Goal: Book appointment/travel/reservation

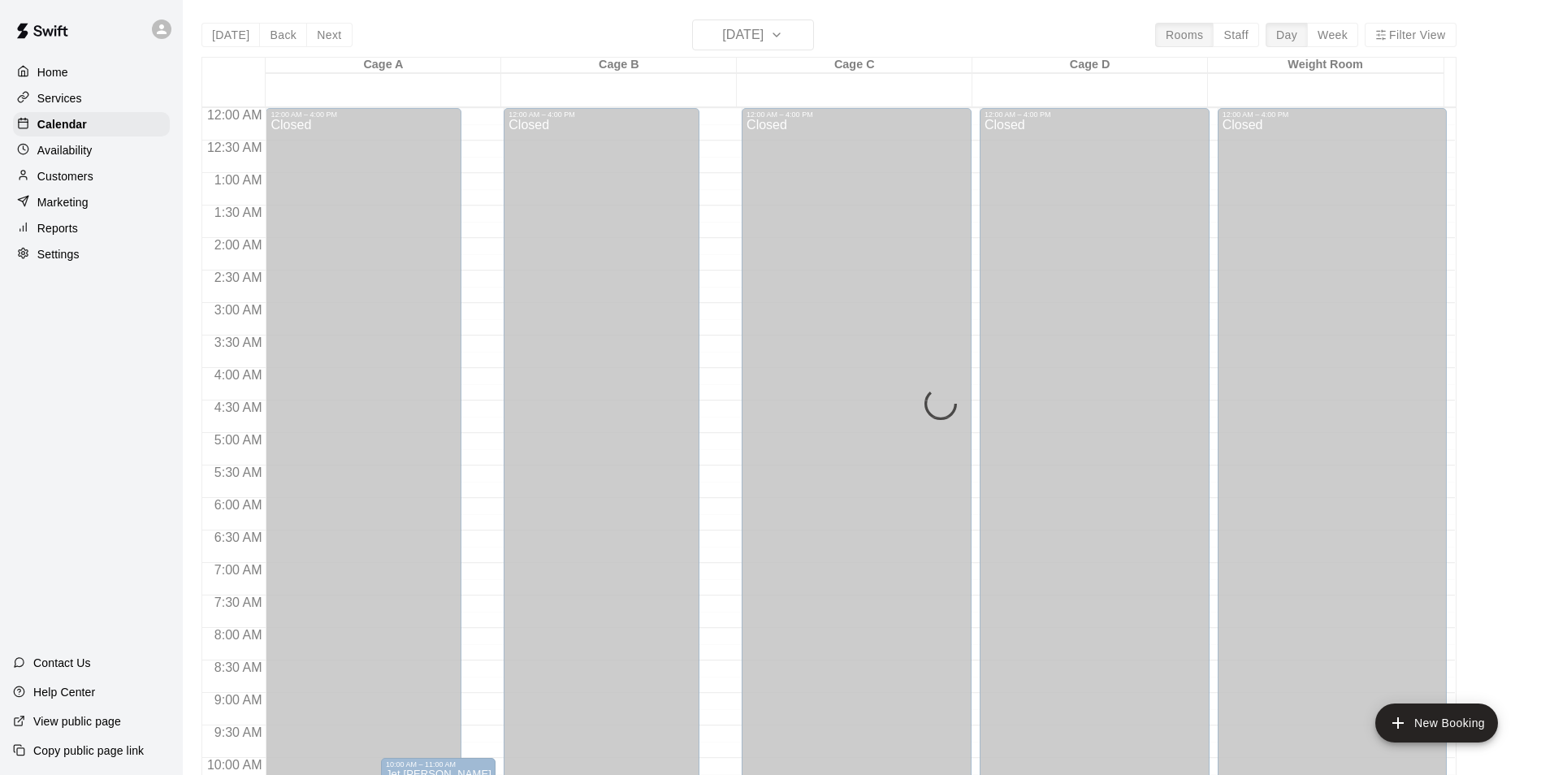
scroll to position [876, 0]
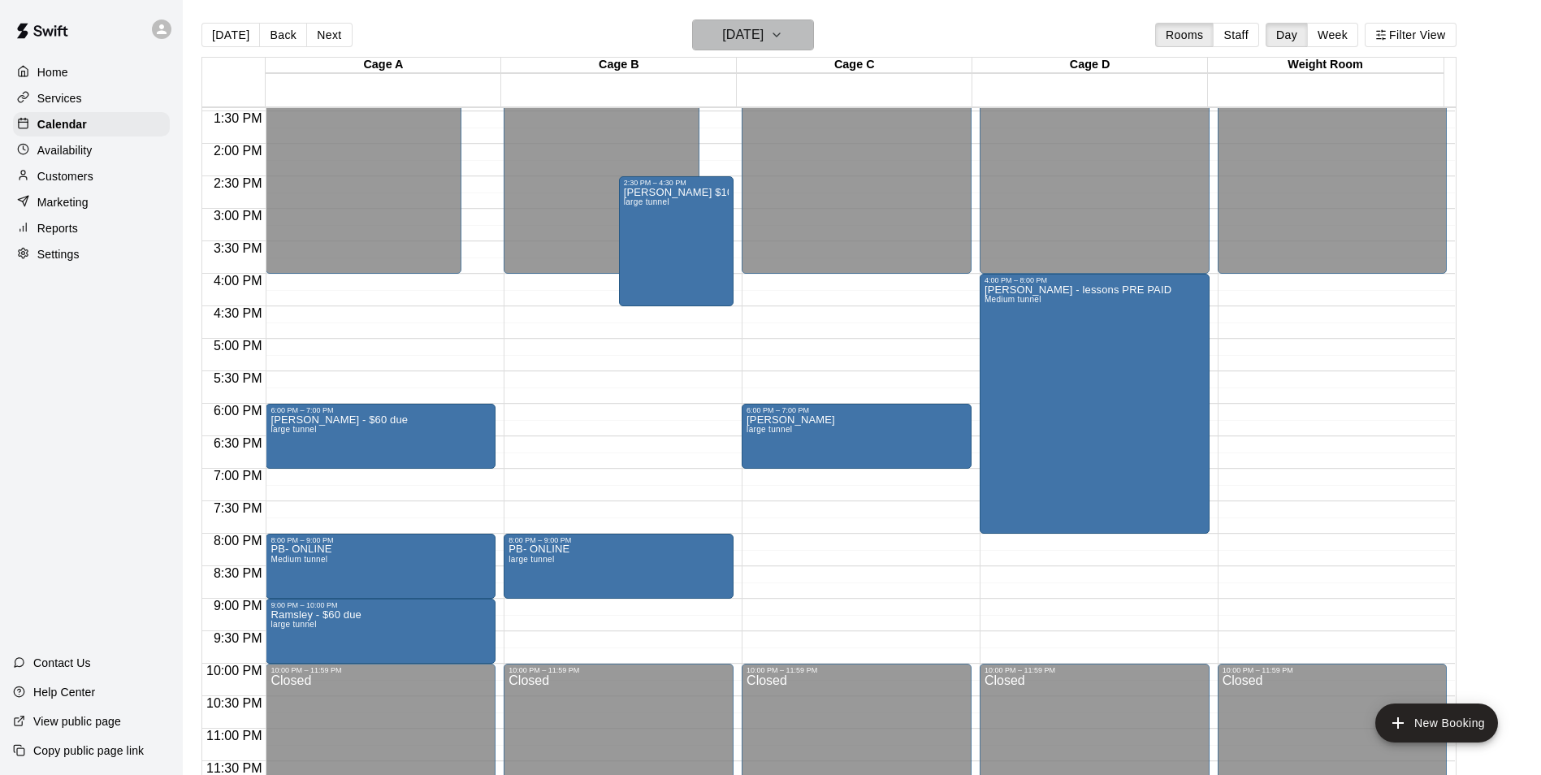
click at [760, 30] on h6 "[DATE]" at bounding box center [742, 35] width 41 height 23
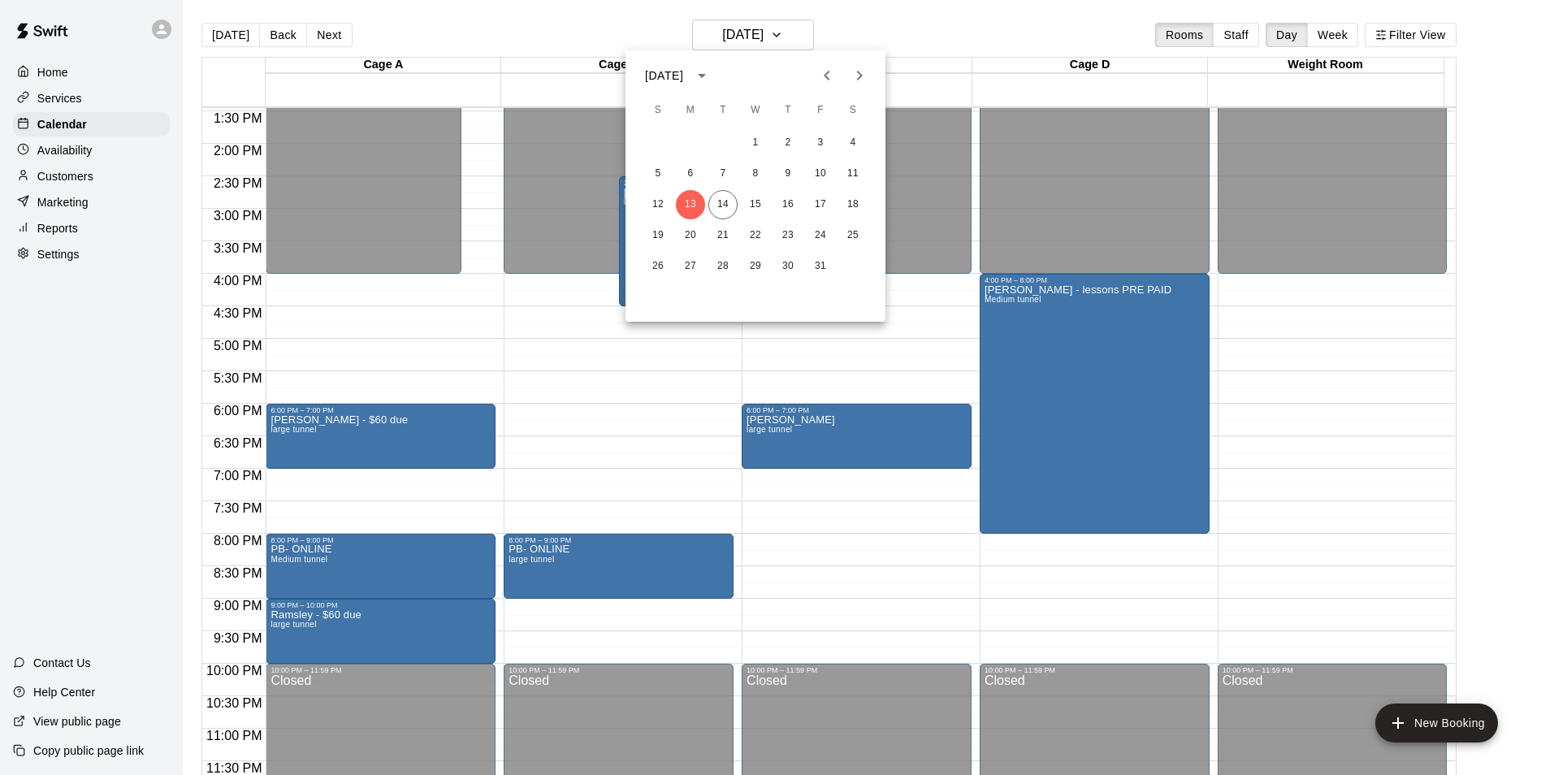
click at [727, 207] on div at bounding box center [770, 387] width 1541 height 775
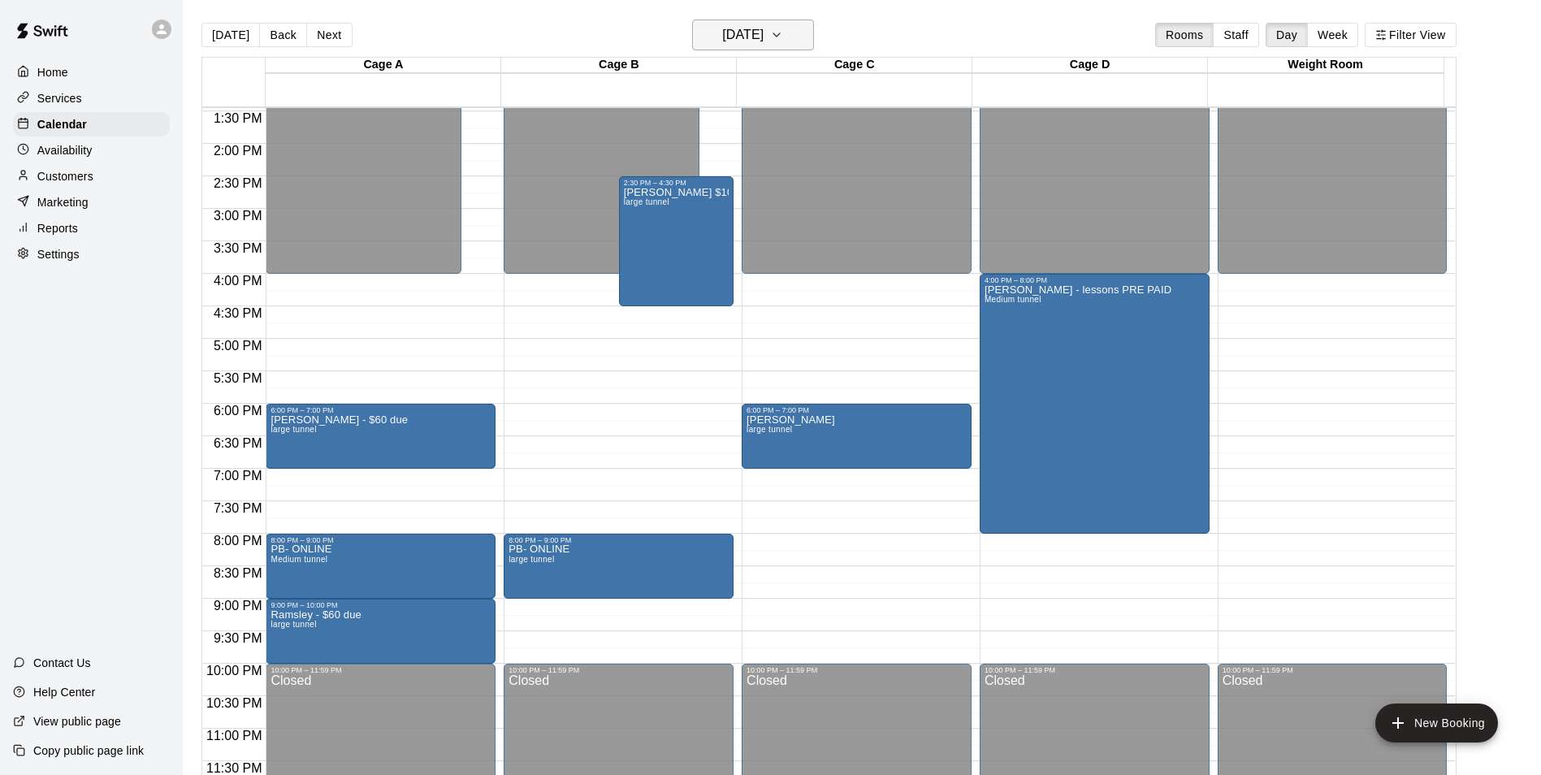
click at [792, 30] on button "[DATE]" at bounding box center [753, 34] width 122 height 31
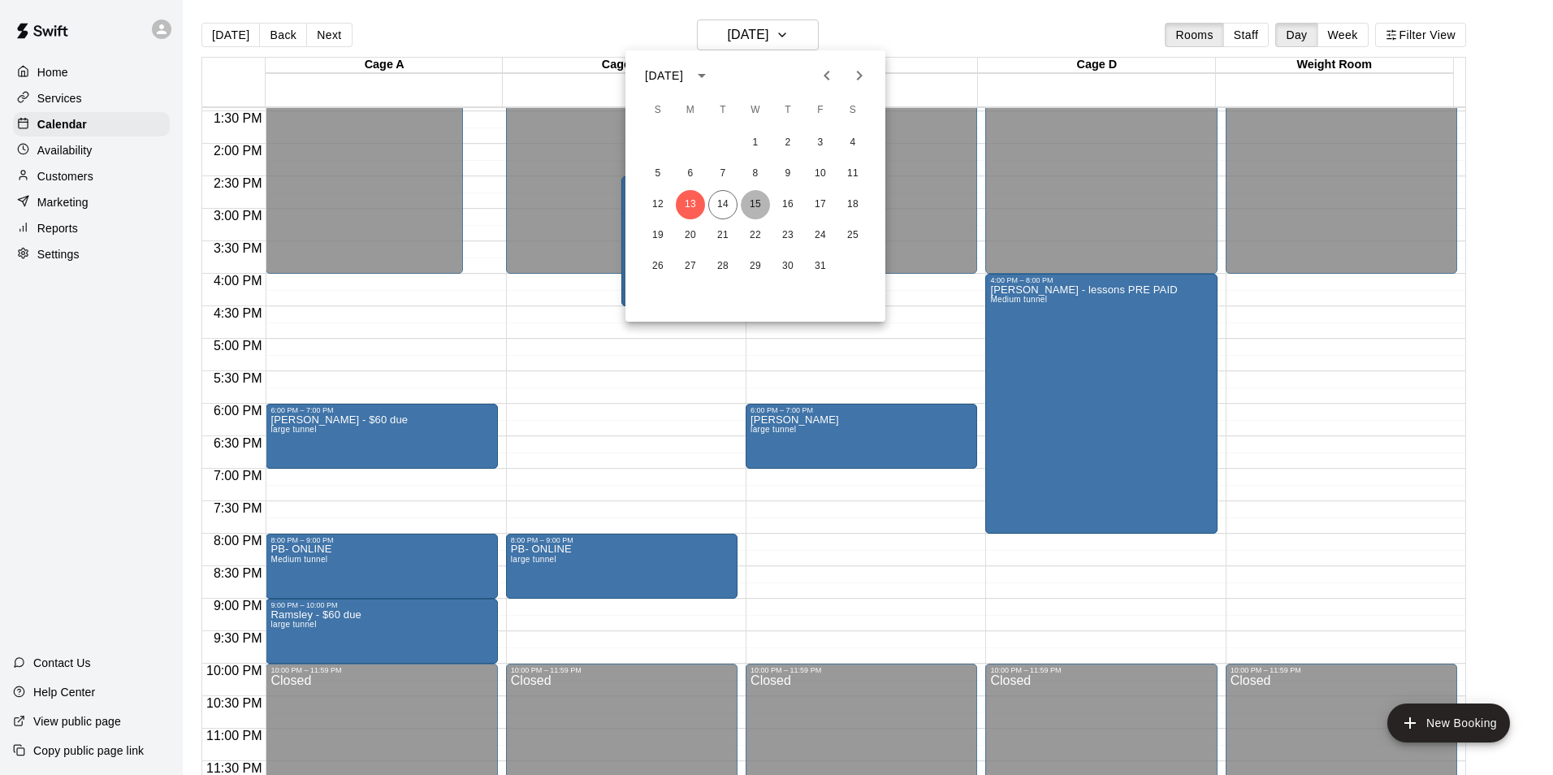
click at [755, 198] on button "15" at bounding box center [755, 204] width 29 height 29
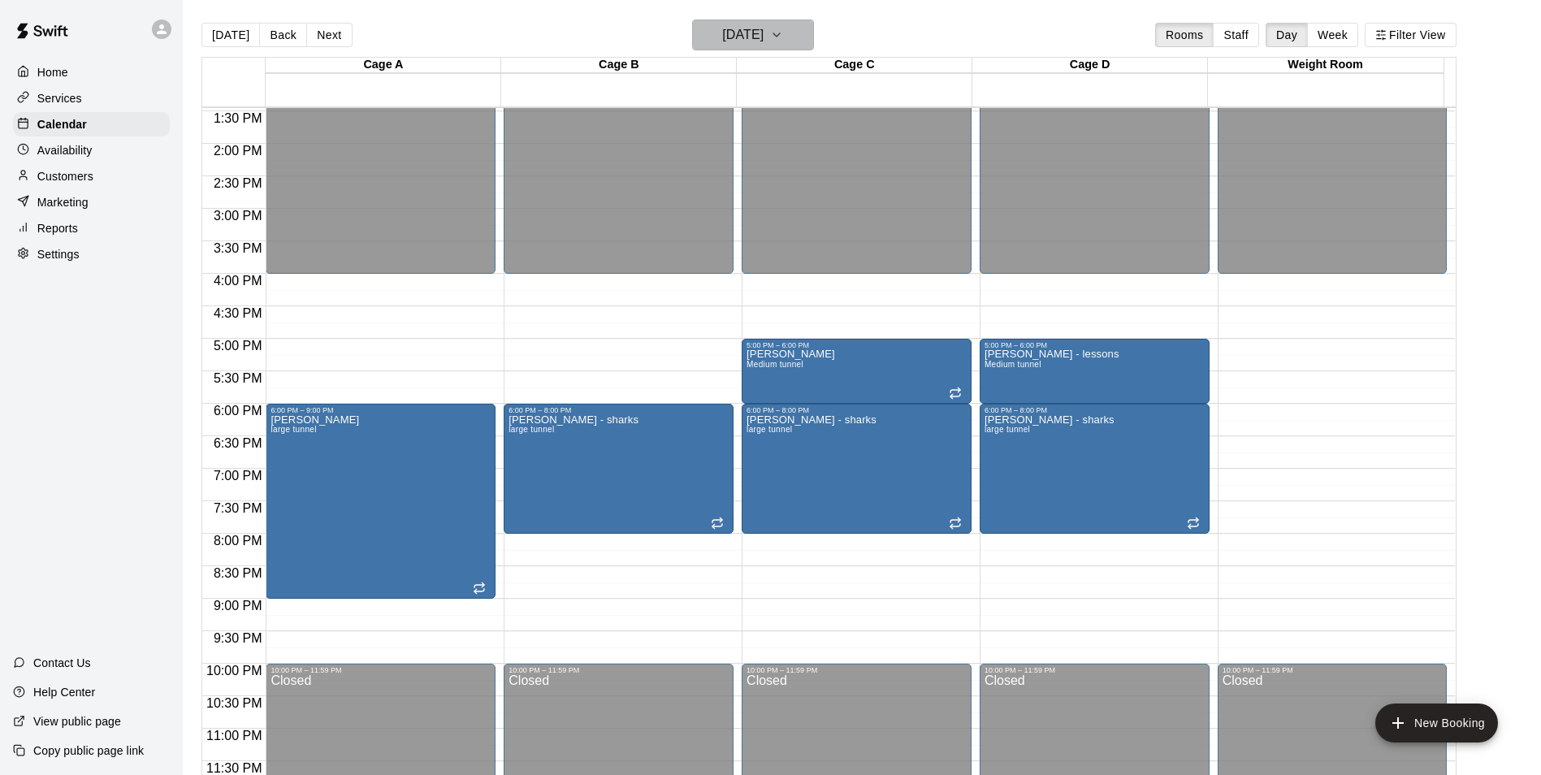
click at [783, 34] on icon "button" at bounding box center [776, 34] width 13 height 19
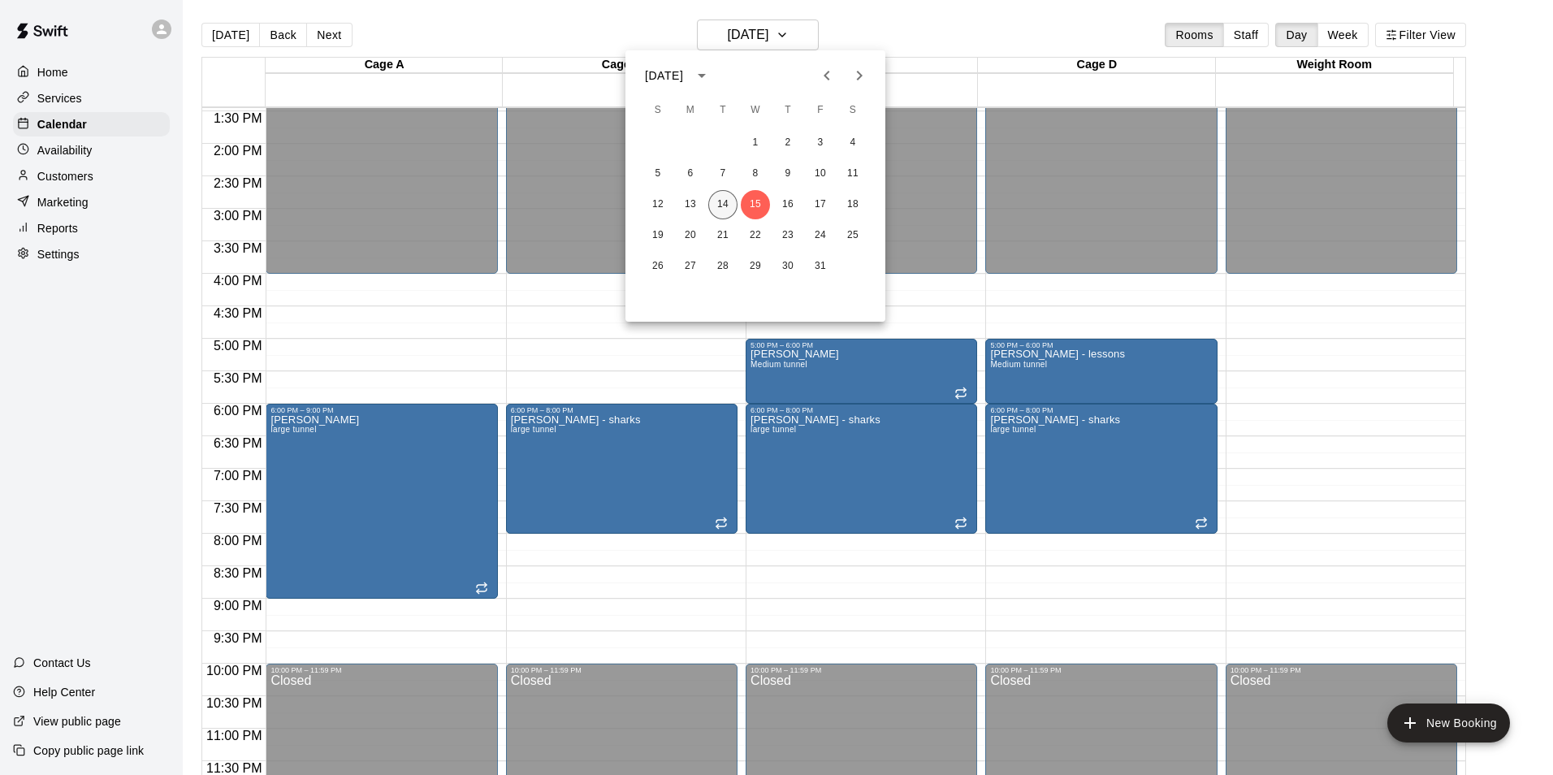
click at [718, 201] on button "14" at bounding box center [722, 204] width 29 height 29
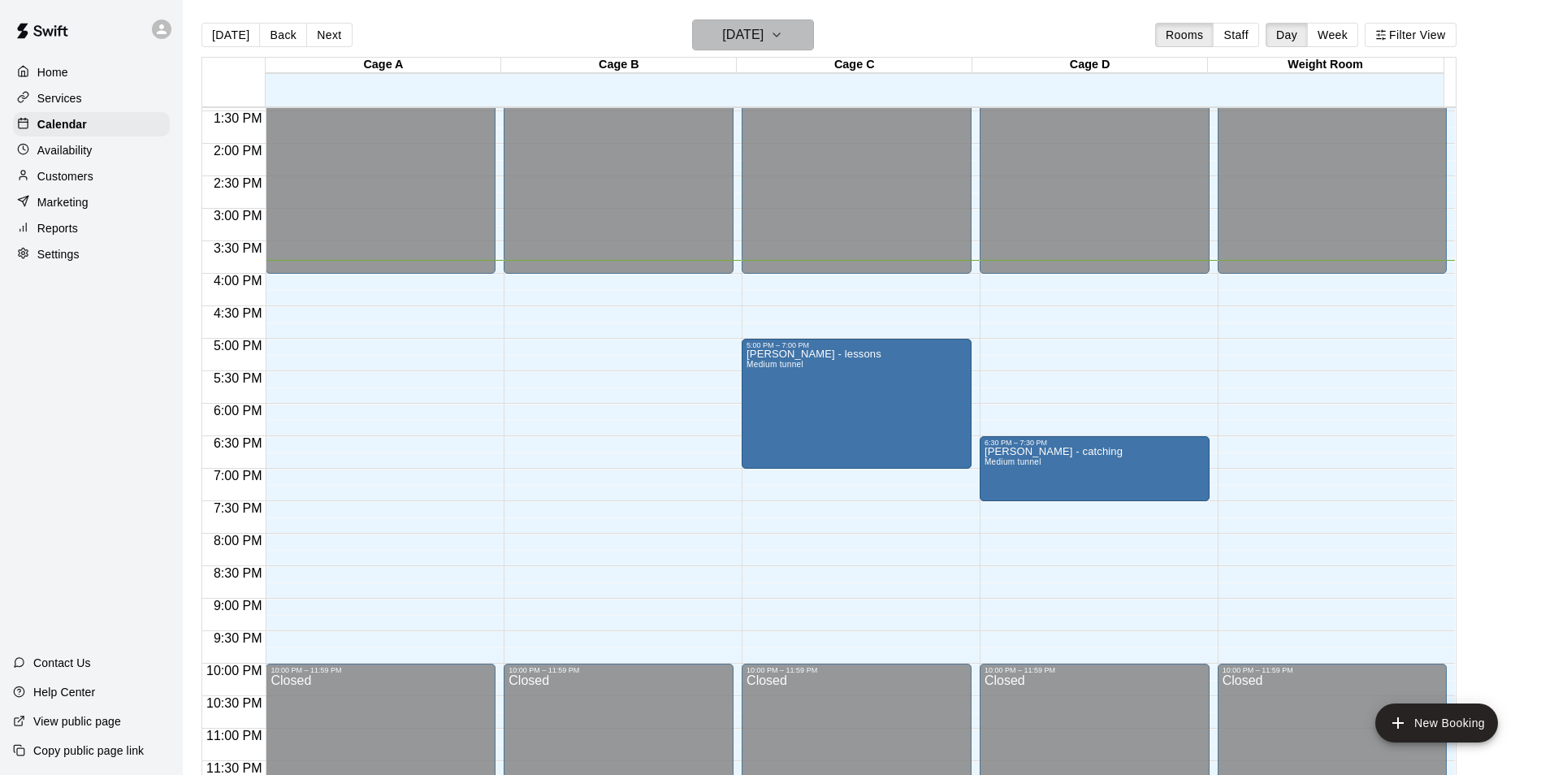
click at [783, 32] on icon "button" at bounding box center [776, 34] width 13 height 19
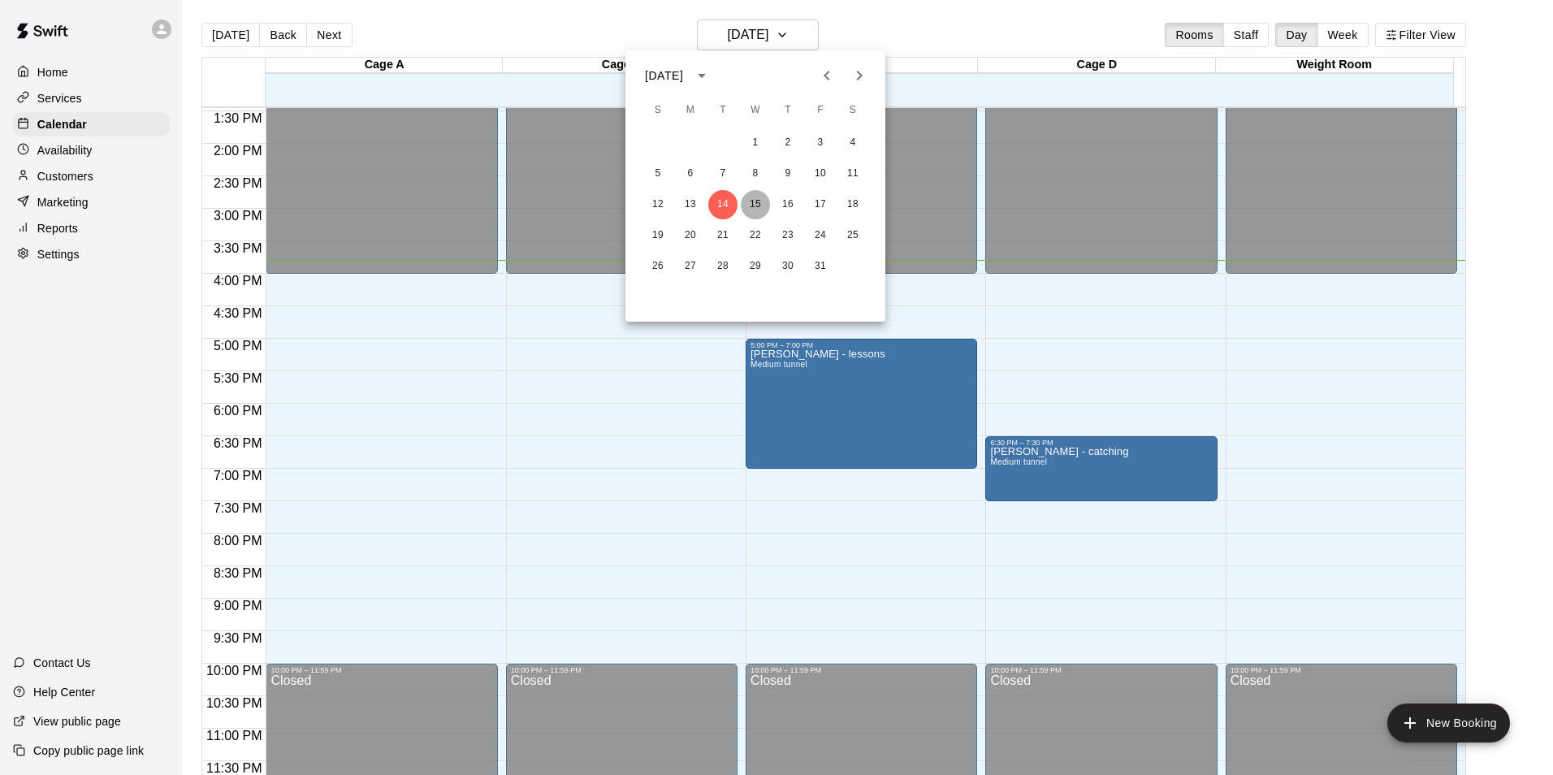
click at [748, 208] on button "15" at bounding box center [755, 204] width 29 height 29
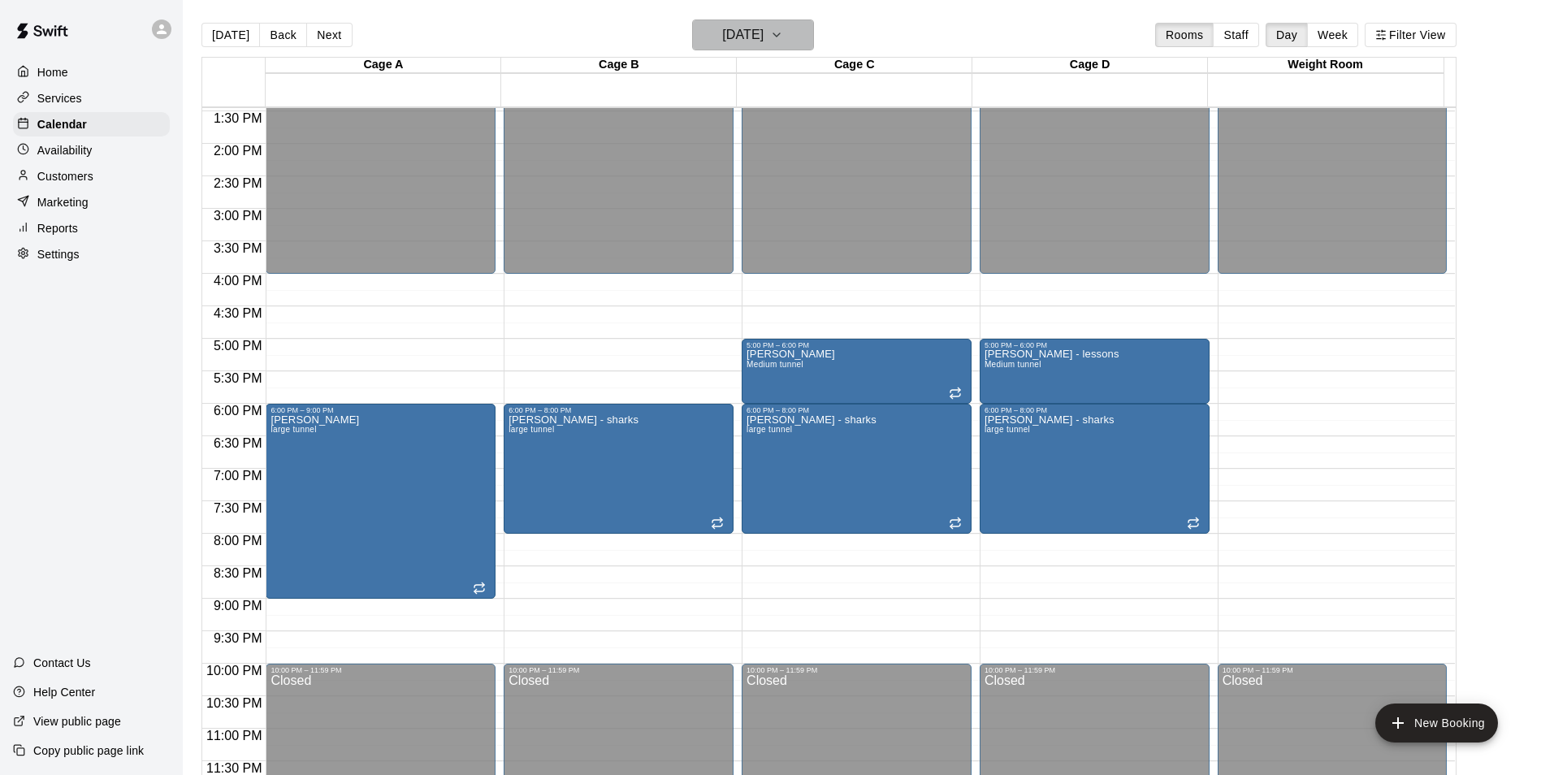
click at [802, 32] on button "[DATE]" at bounding box center [753, 34] width 122 height 31
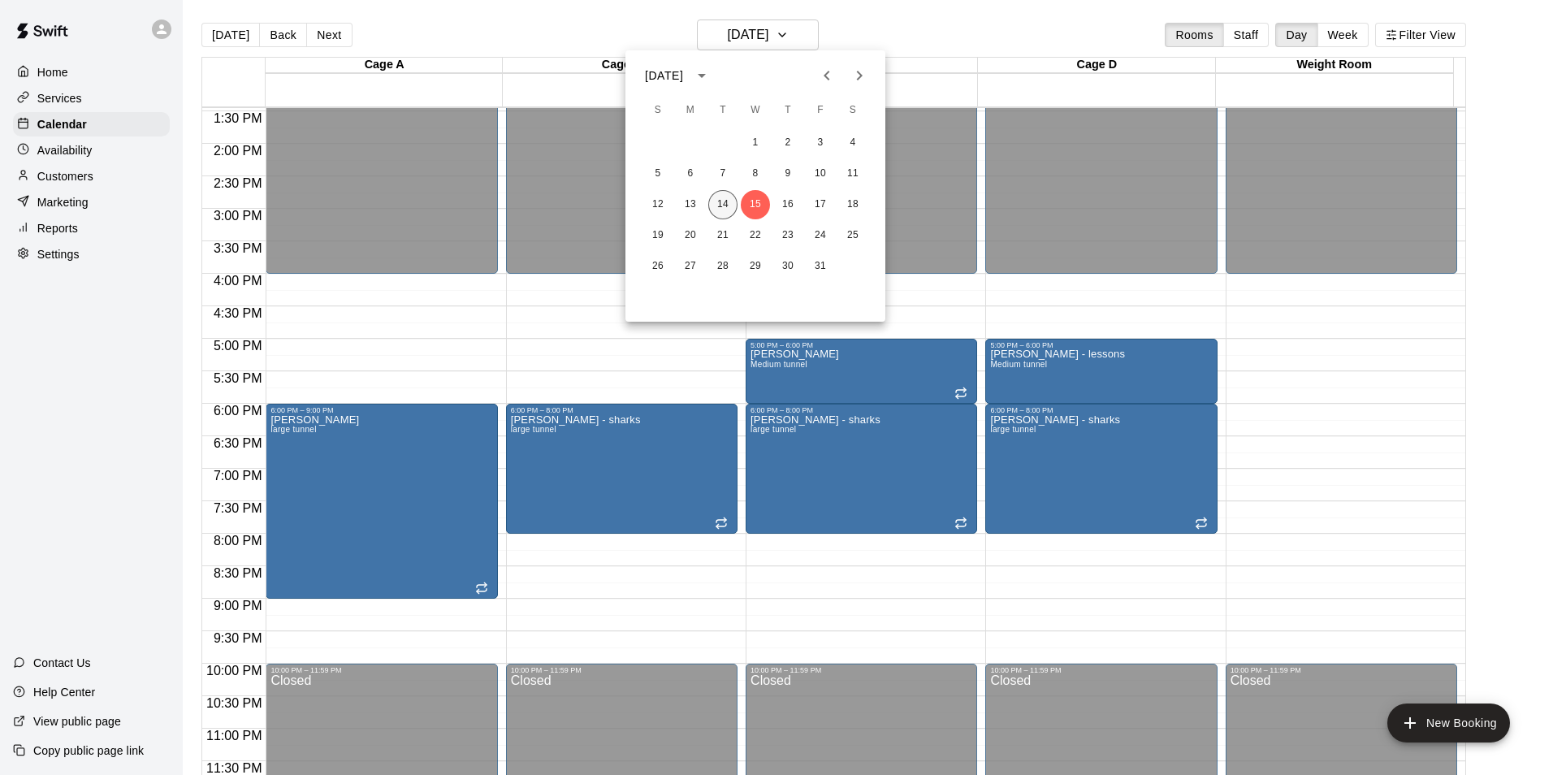
click at [729, 206] on button "14" at bounding box center [722, 204] width 29 height 29
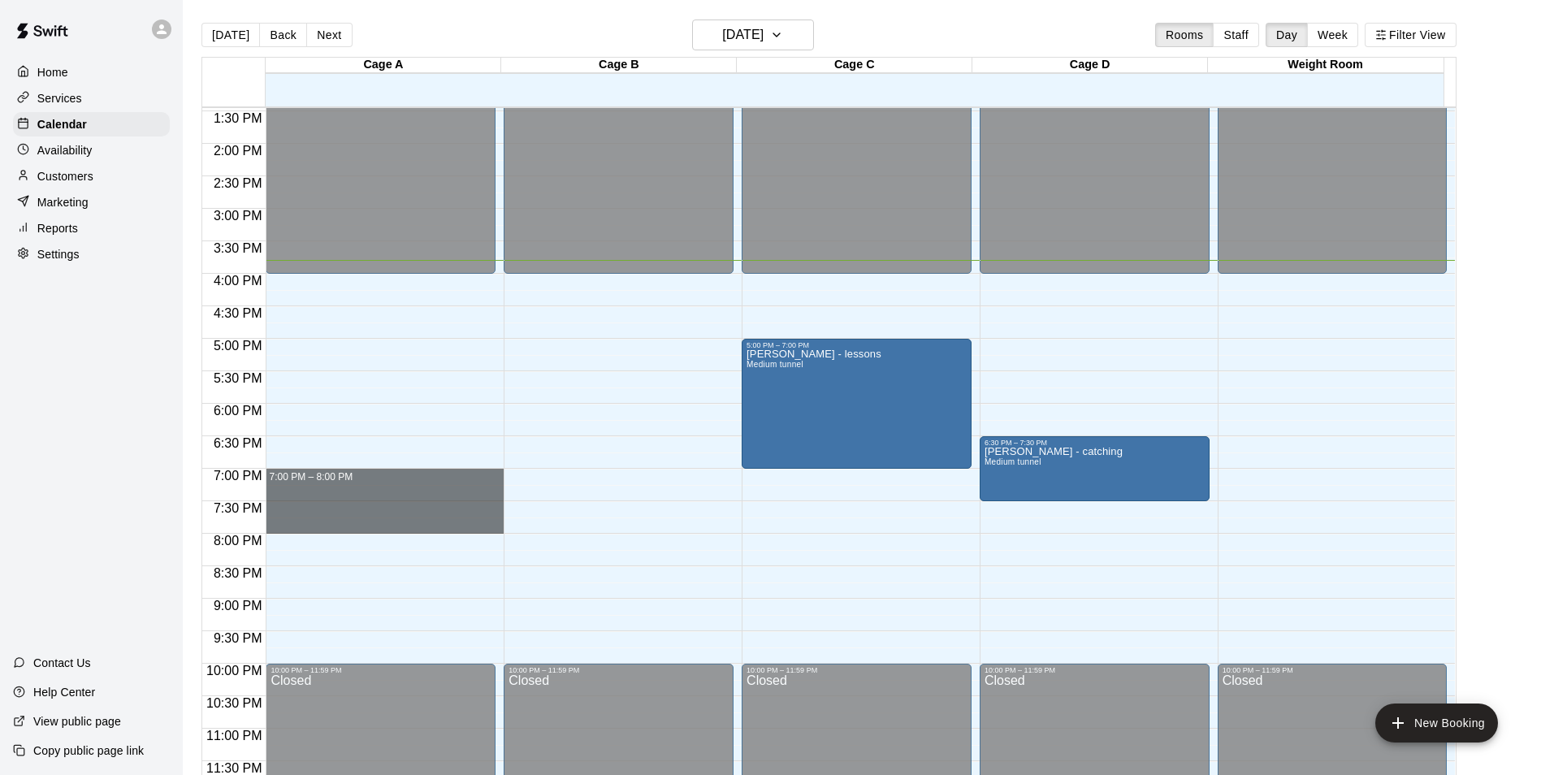
drag, startPoint x: 287, startPoint y: 471, endPoint x: 365, endPoint y: 529, distance: 97.0
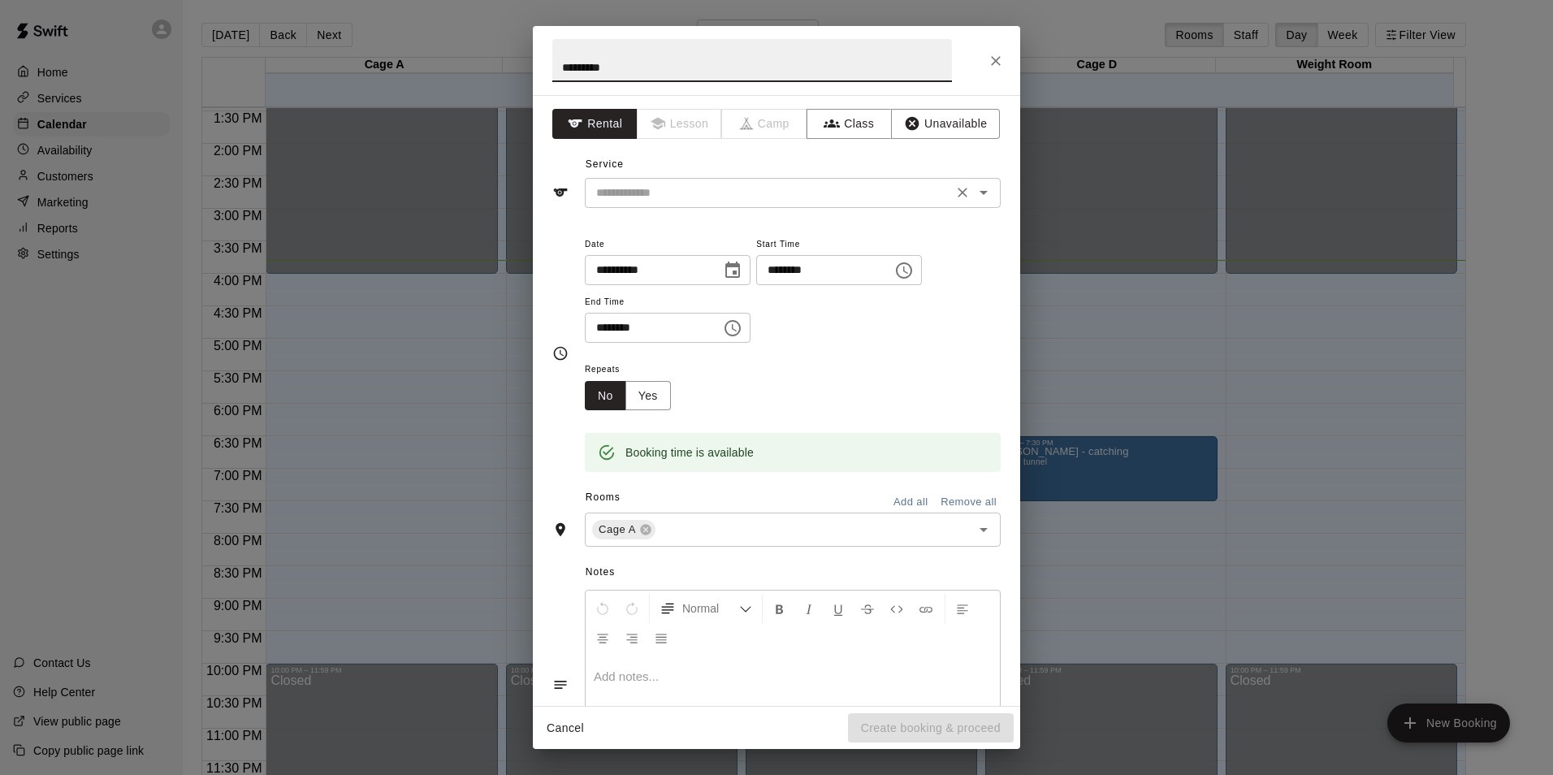
type input "*********"
click at [682, 194] on input "text" at bounding box center [769, 193] width 358 height 20
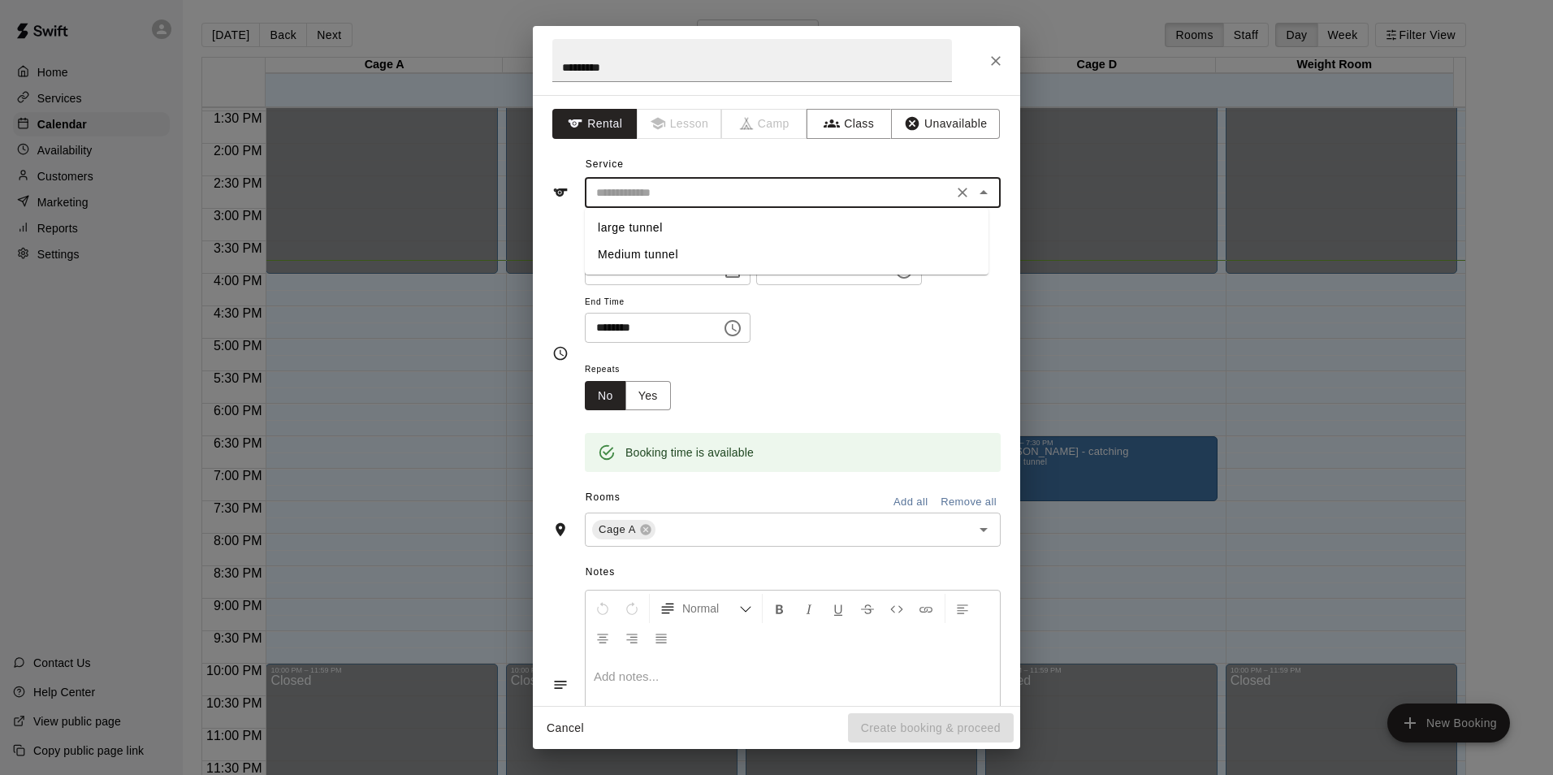
click at [639, 232] on li "large tunnel" at bounding box center [787, 227] width 404 height 27
type input "**********"
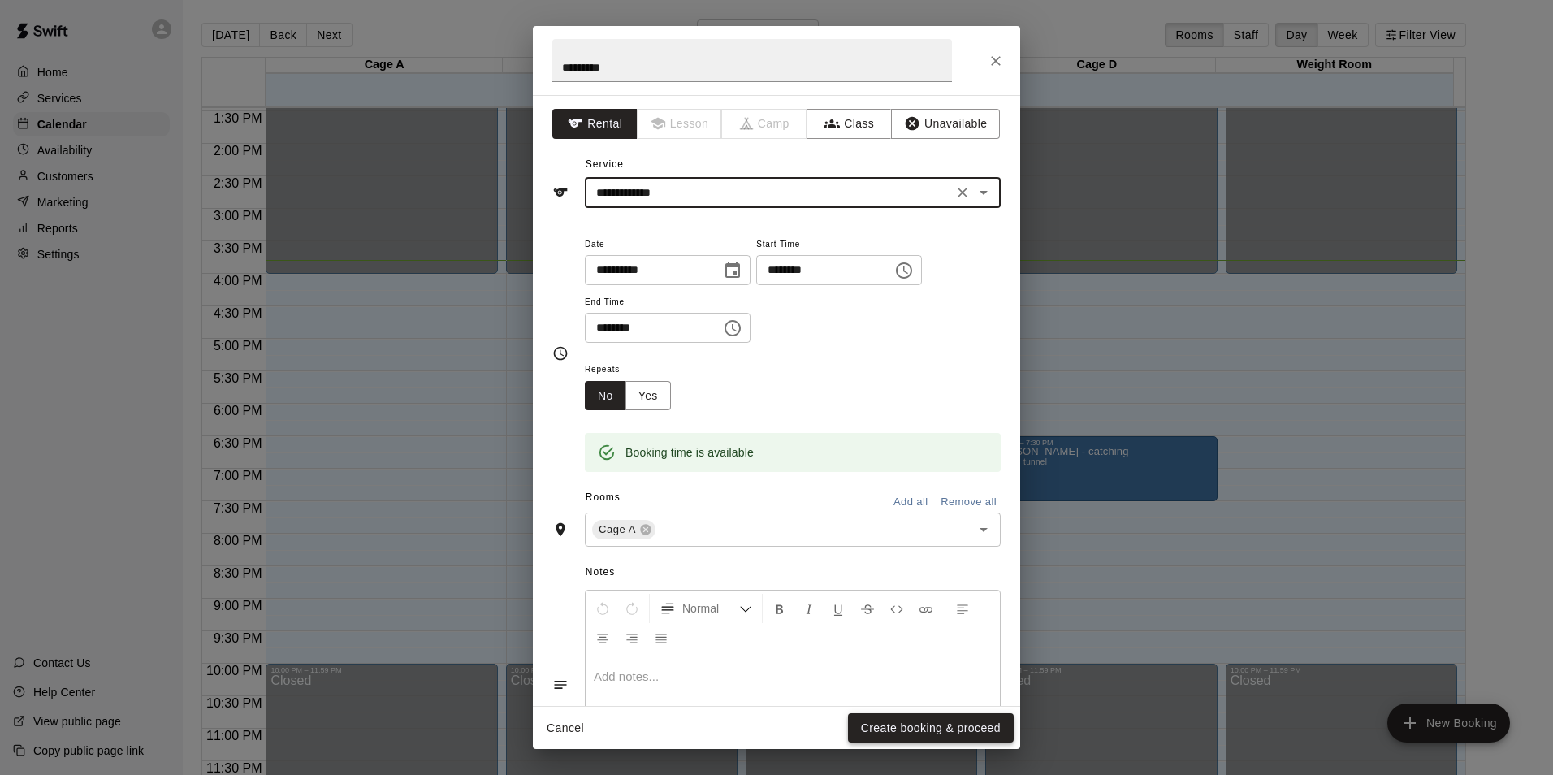
click at [906, 734] on button "Create booking & proceed" at bounding box center [931, 728] width 166 height 30
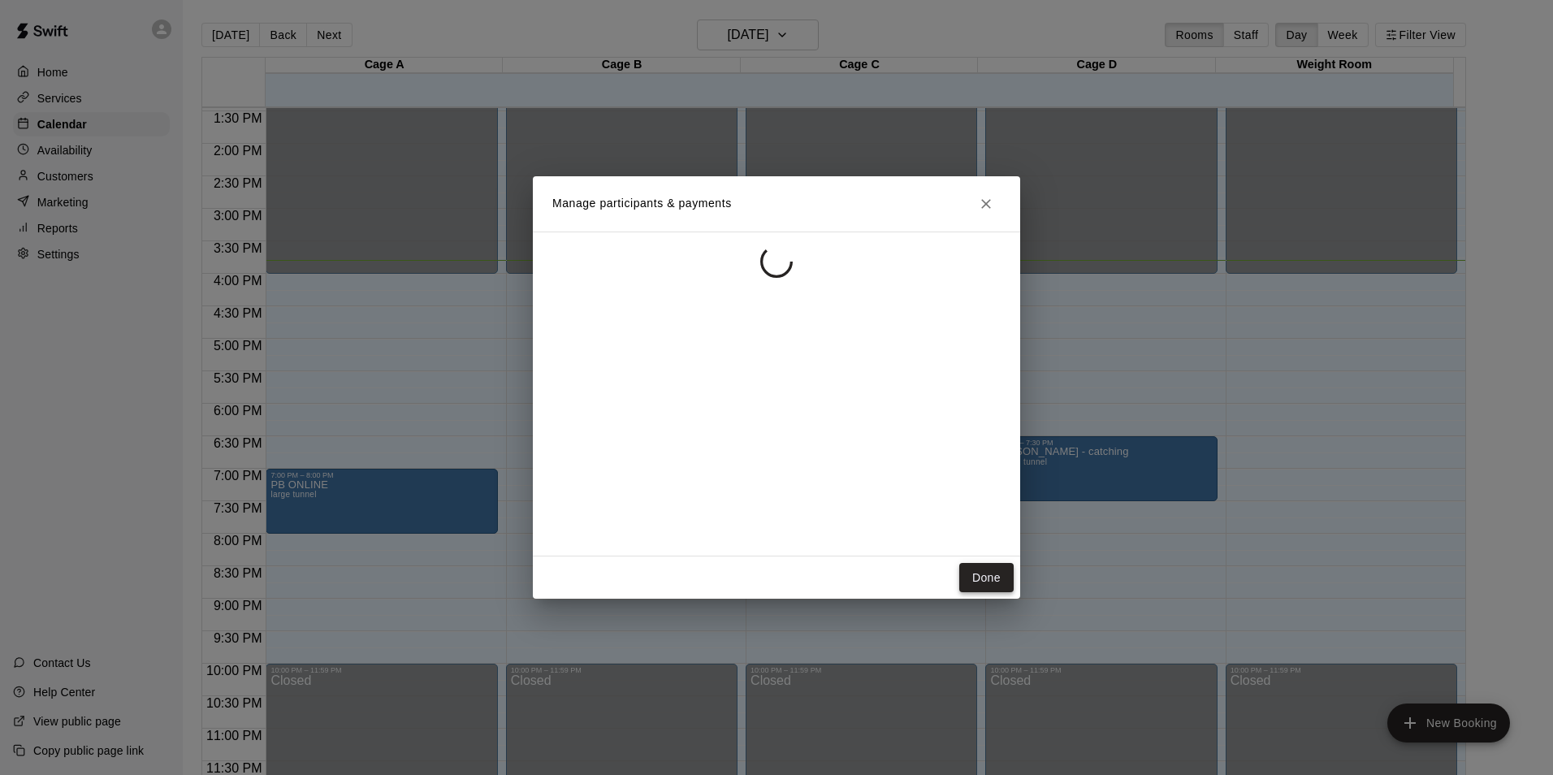
click at [981, 580] on button "Done" at bounding box center [986, 578] width 54 height 30
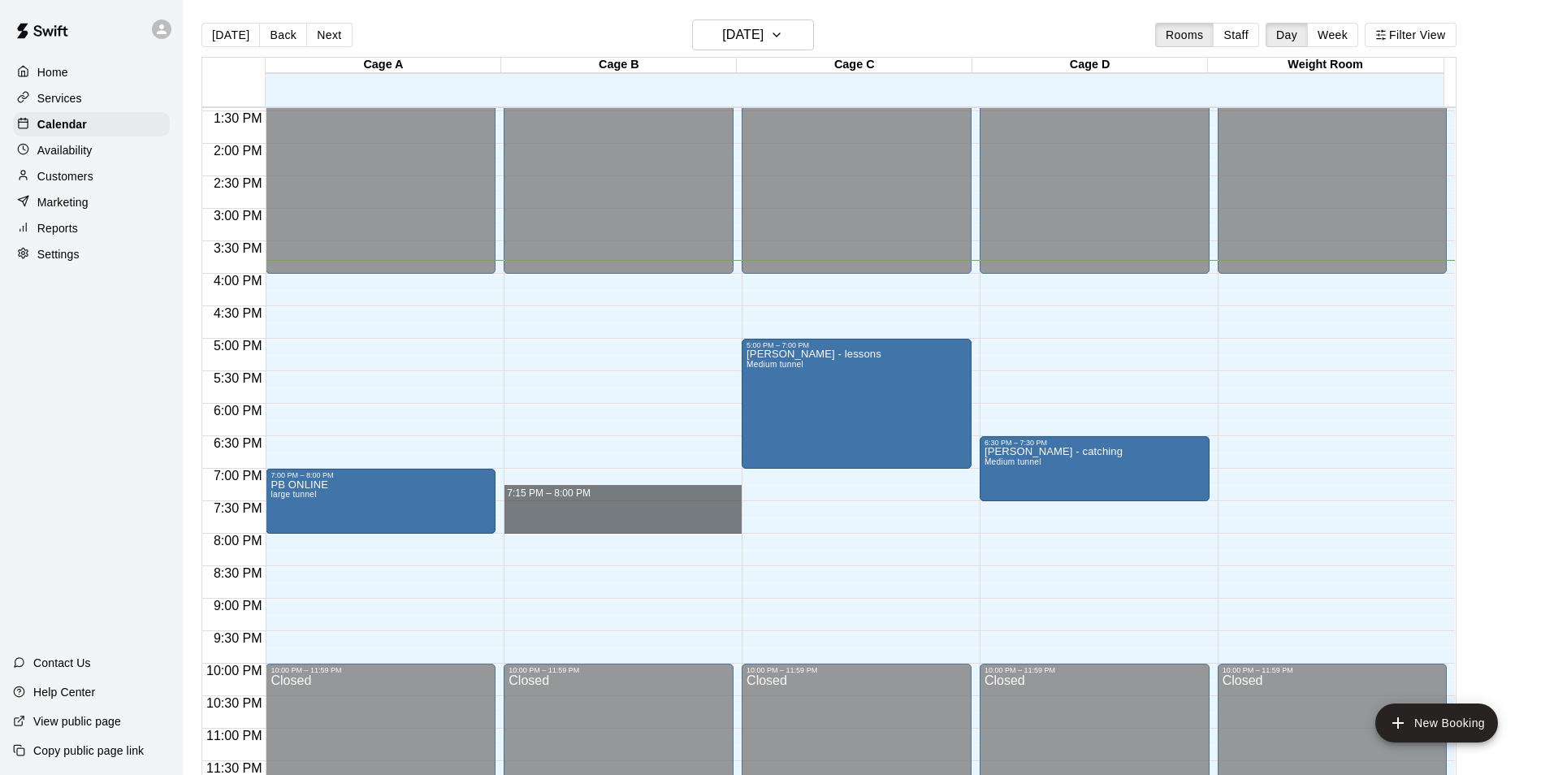
drag, startPoint x: 531, startPoint y: 476, endPoint x: 553, endPoint y: 524, distance: 53.1
drag, startPoint x: 507, startPoint y: 473, endPoint x: 545, endPoint y: 526, distance: 65.8
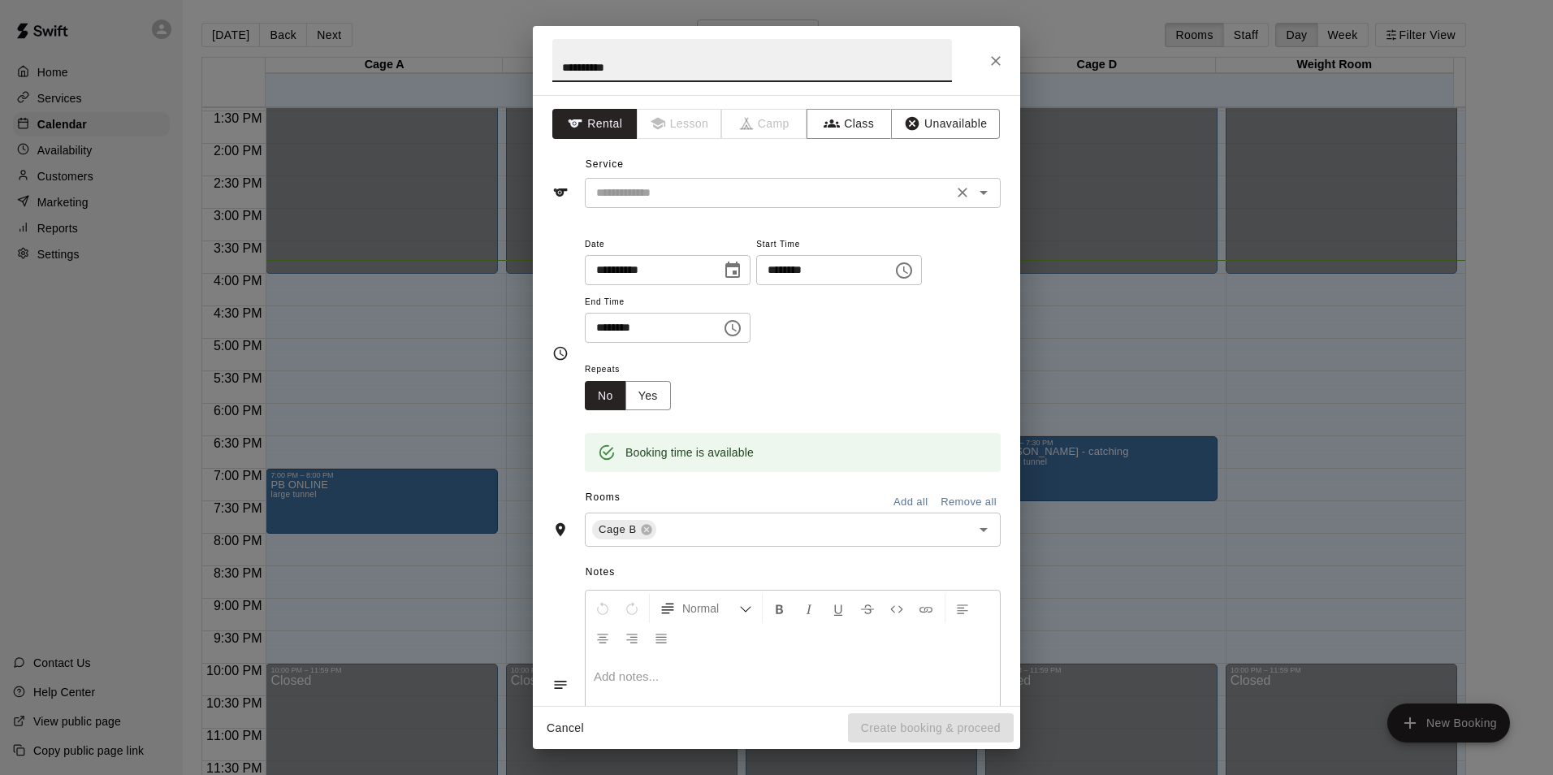
type input "*********"
click at [633, 192] on input "text" at bounding box center [769, 193] width 358 height 20
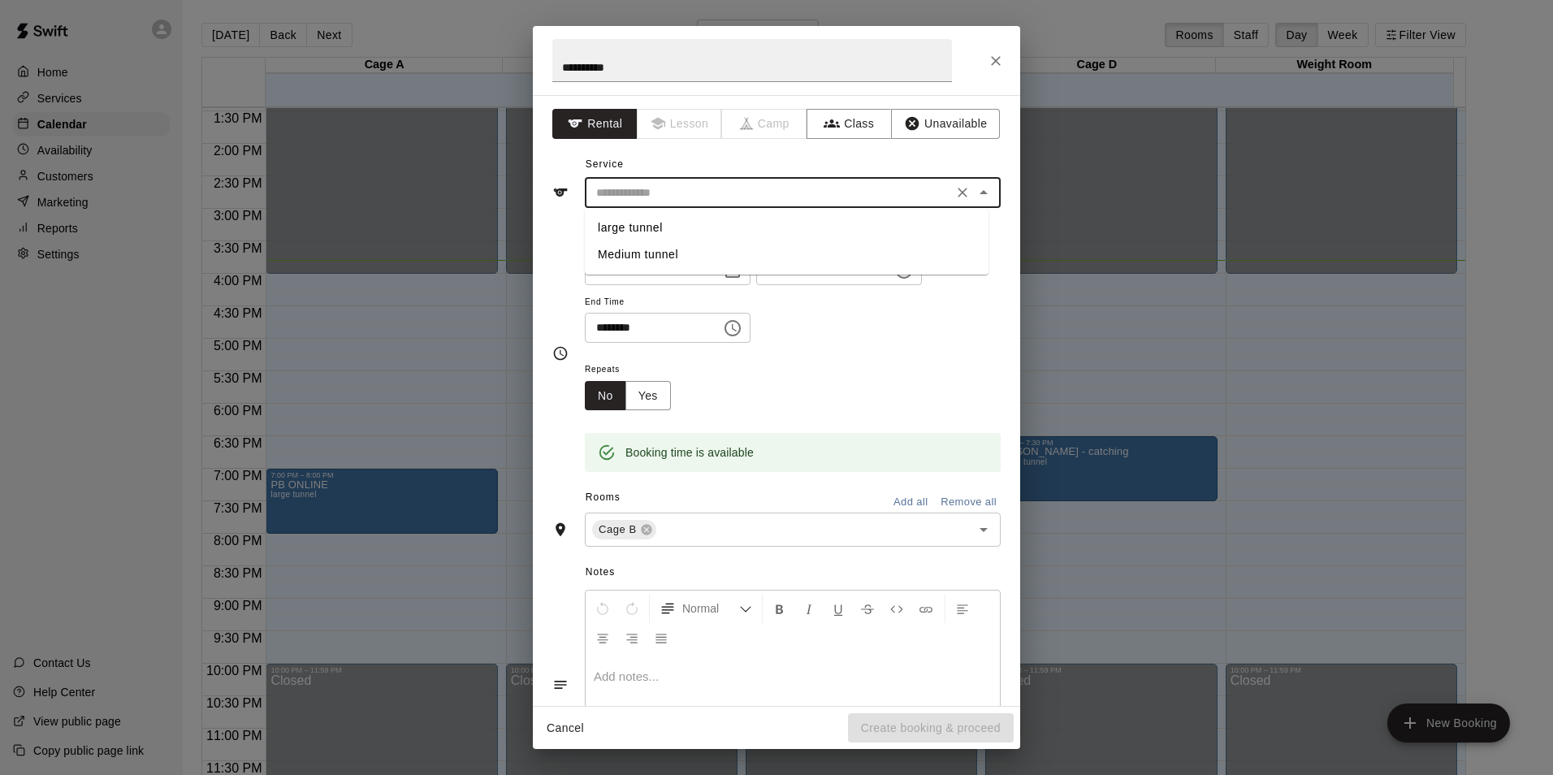
click at [632, 233] on li "large tunnel" at bounding box center [787, 227] width 404 height 27
type input "**********"
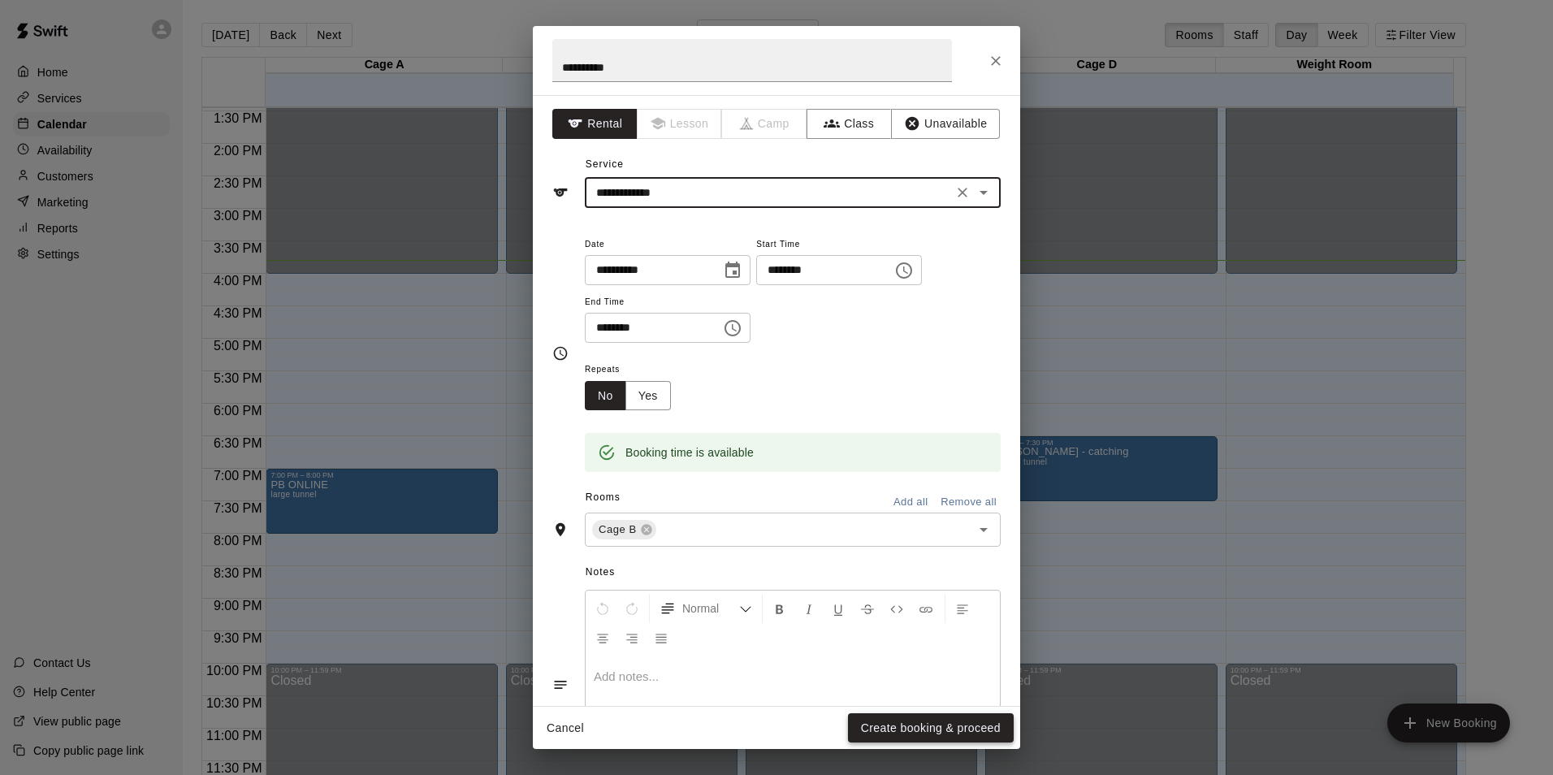
click at [940, 726] on button "Create booking & proceed" at bounding box center [931, 728] width 166 height 30
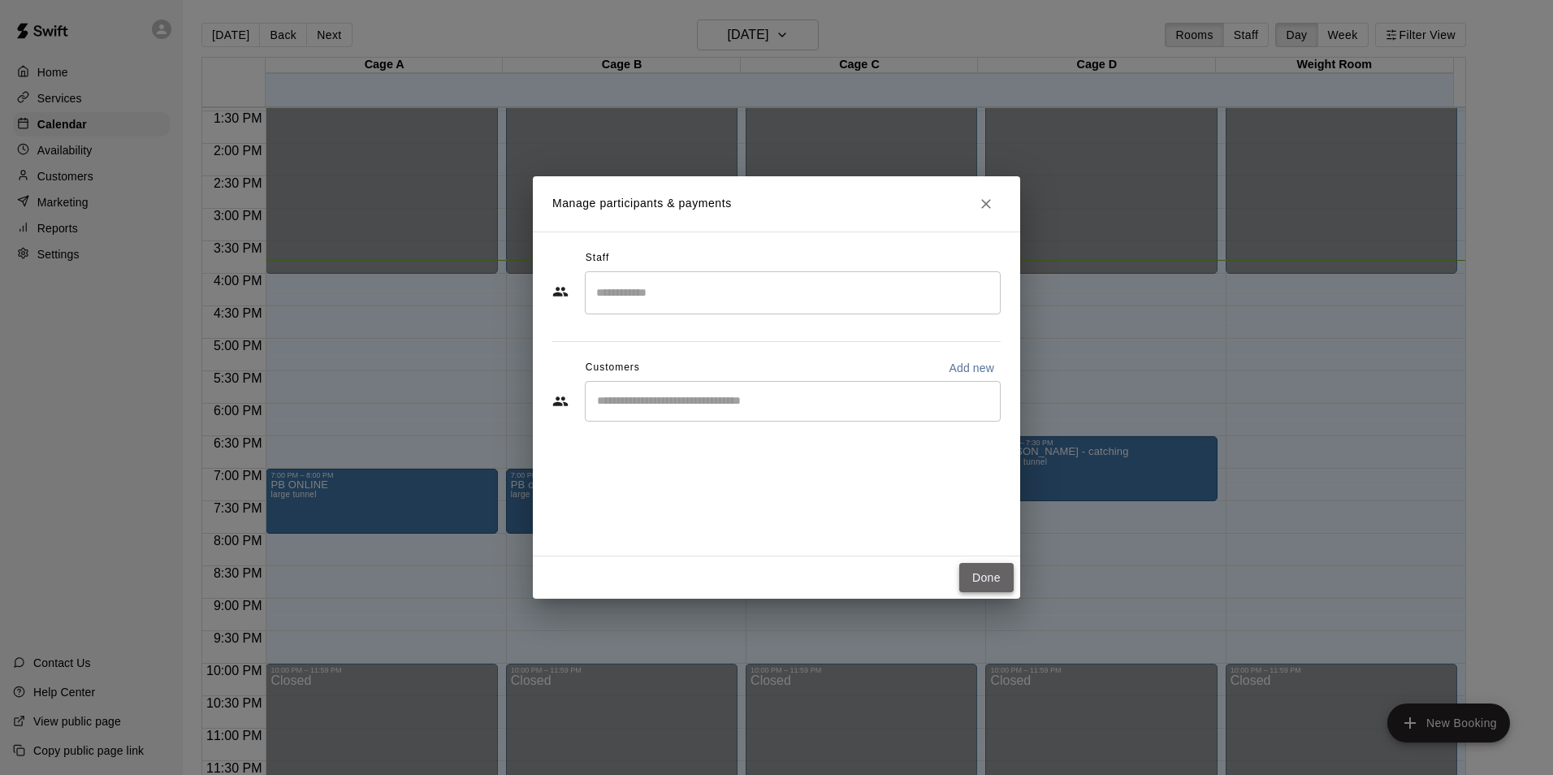
click at [981, 576] on button "Done" at bounding box center [986, 578] width 54 height 30
